Goal: Information Seeking & Learning: Learn about a topic

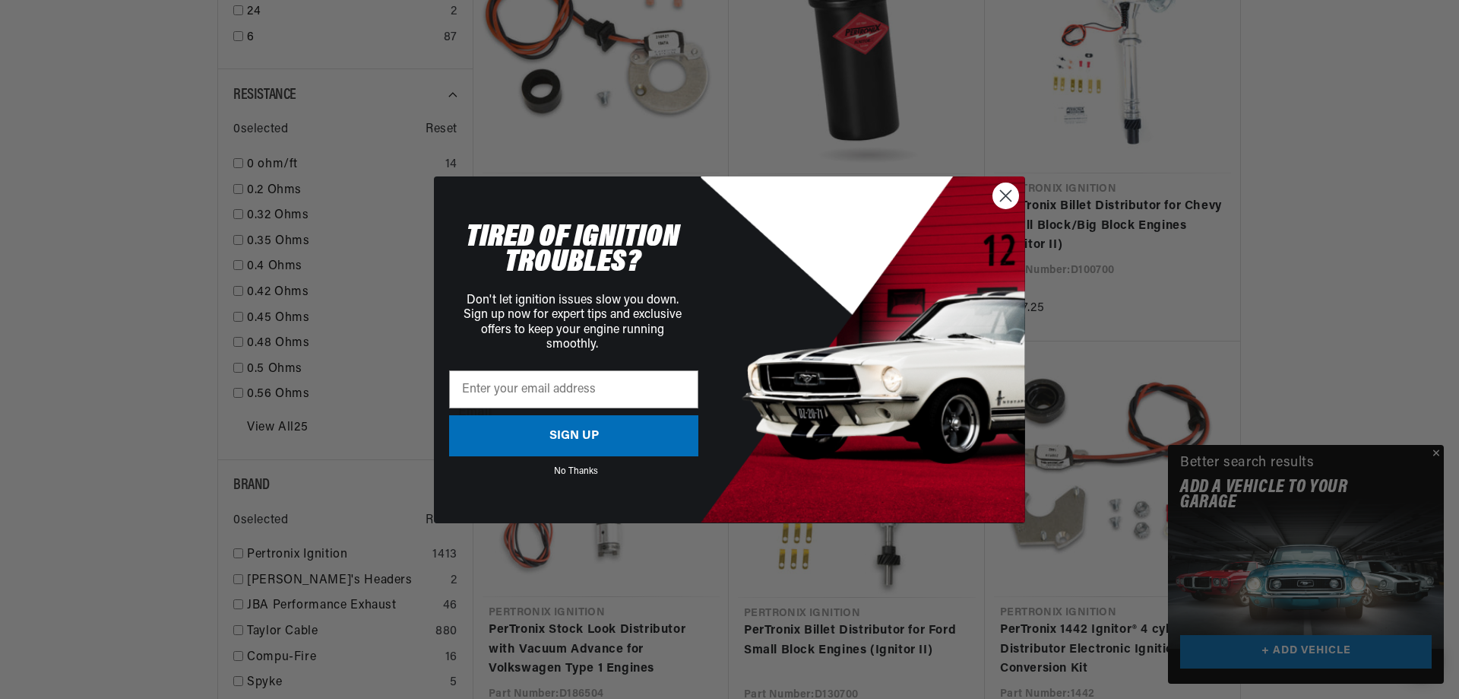
click at [1004, 199] on circle "Close dialog" at bounding box center [1005, 194] width 25 height 25
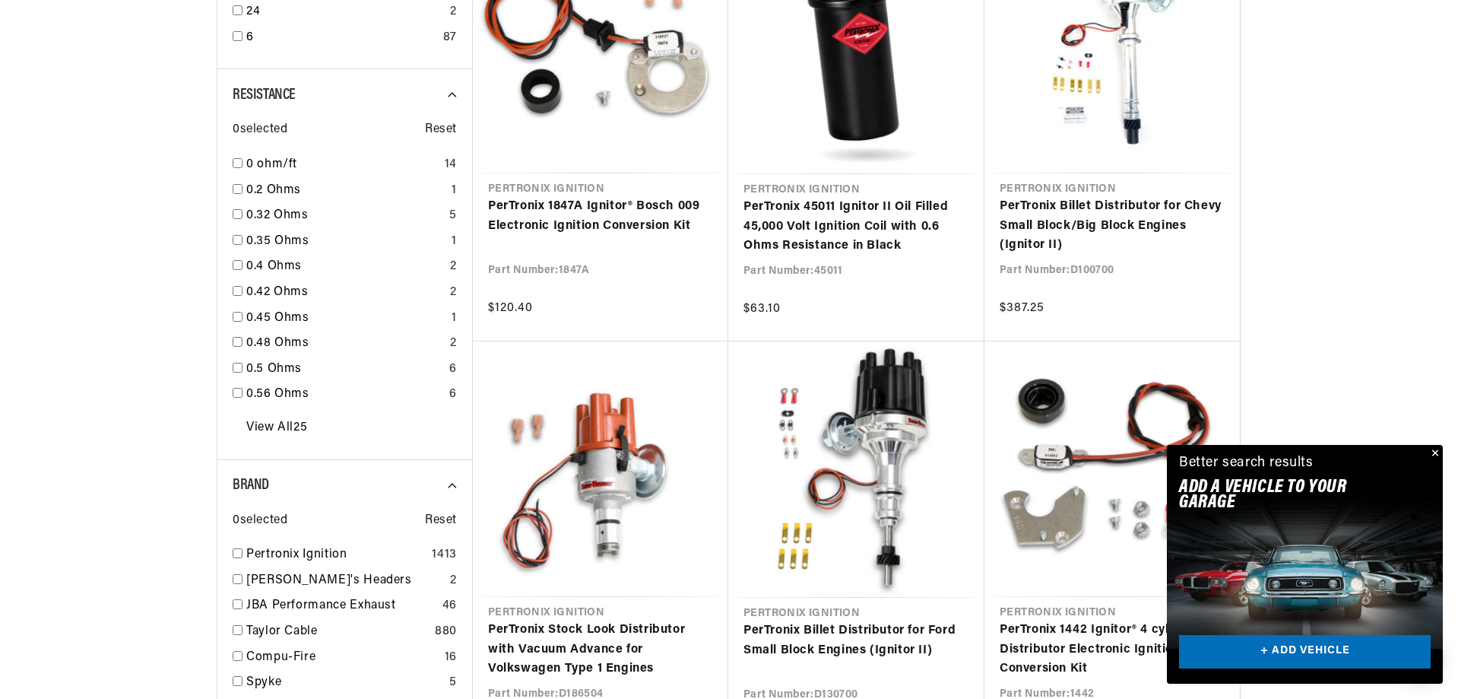
click at [1432, 451] on button "Close" at bounding box center [1433, 454] width 18 height 18
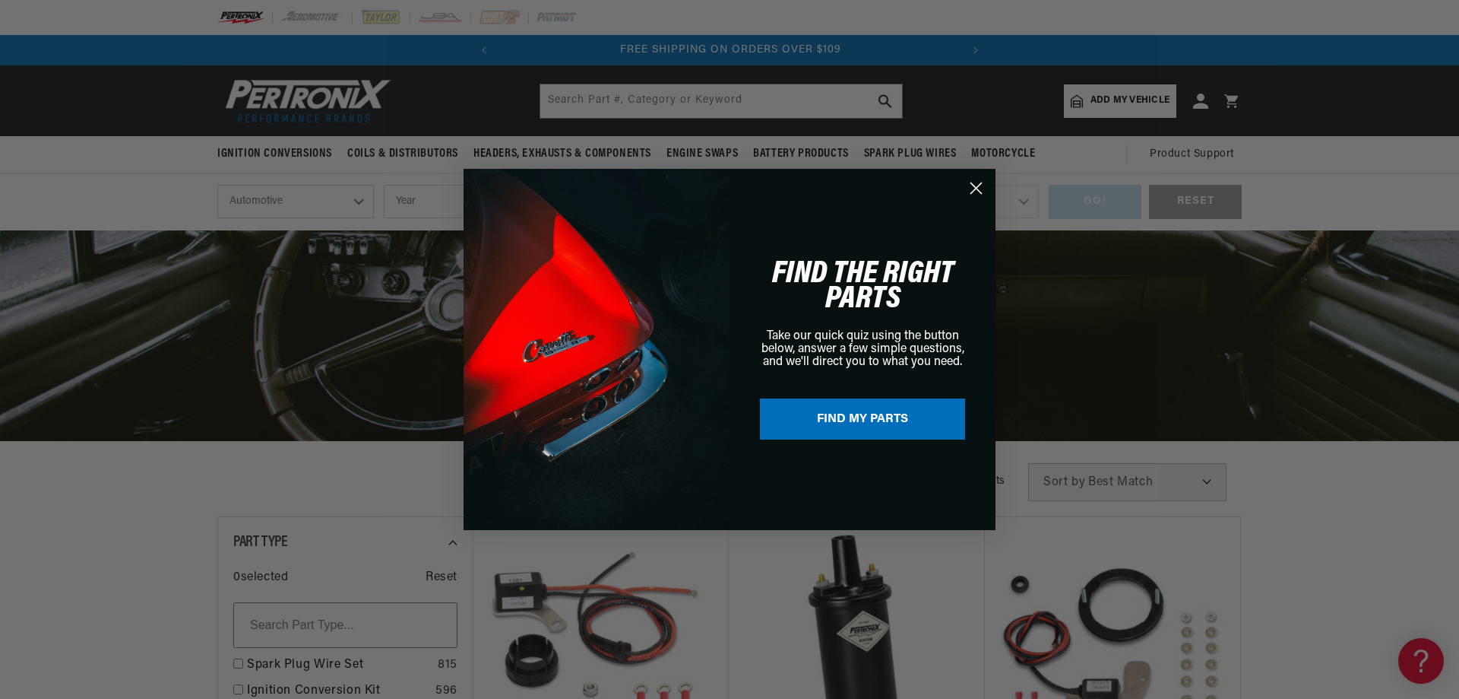
click at [968, 188] on circle "Close dialog" at bounding box center [976, 188] width 25 height 25
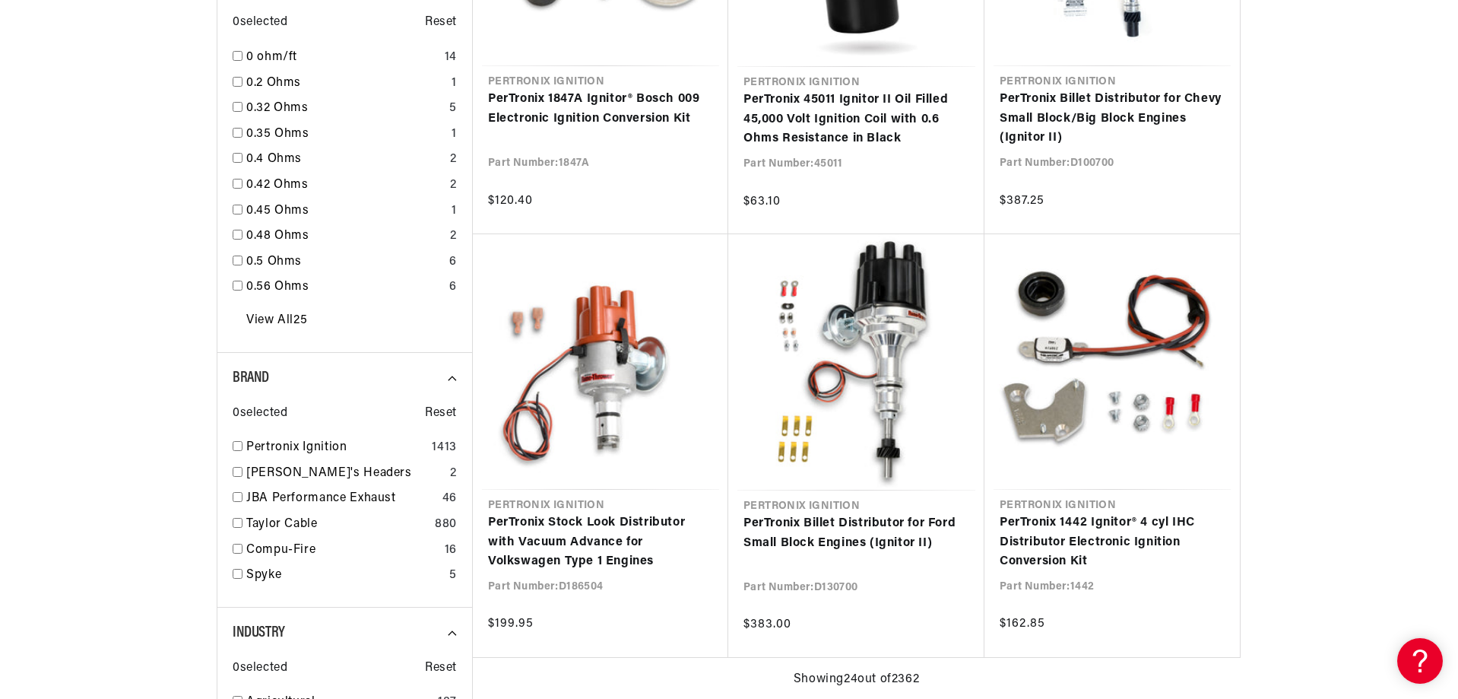
scroll to position [1815, 0]
